Goal: Task Accomplishment & Management: Use online tool/utility

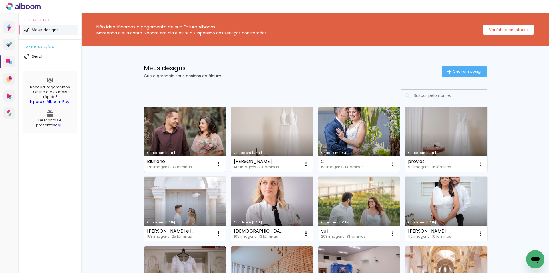
click at [169, 125] on link "Criado em [DATE]" at bounding box center [185, 139] width 82 height 65
